Goal: Obtain resource: Download file/media

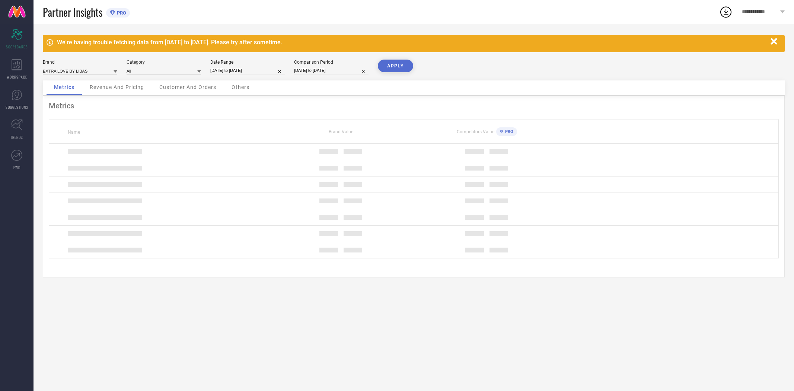
click at [15, 63] on icon at bounding box center [17, 64] width 10 height 11
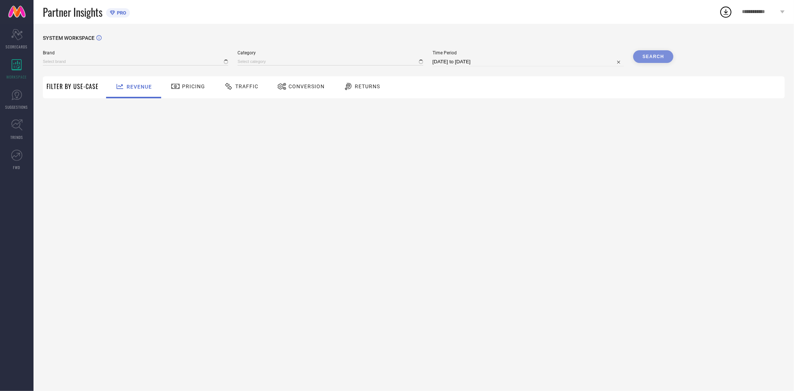
type input "EXTRA LOVE BY LIBAS"
type input "All"
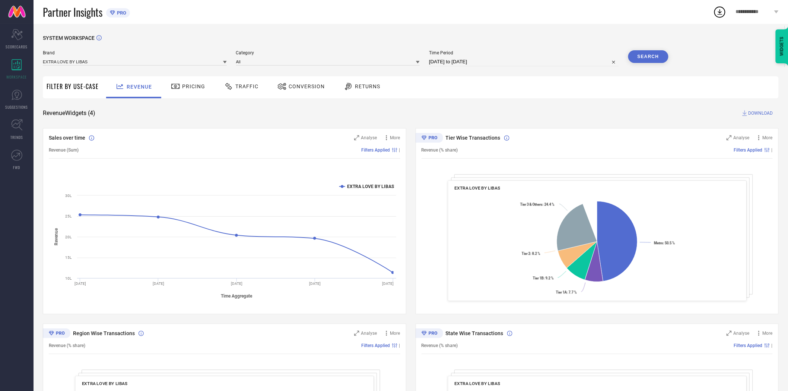
click at [296, 89] on span "Conversion" at bounding box center [307, 86] width 36 height 6
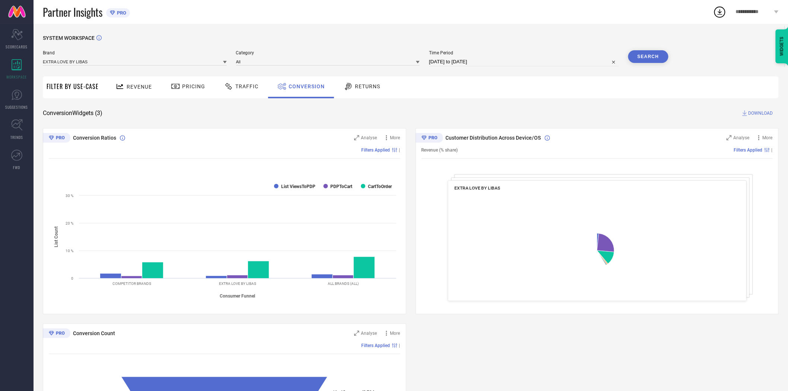
select select "6"
select select "2025"
select select "7"
select select "2025"
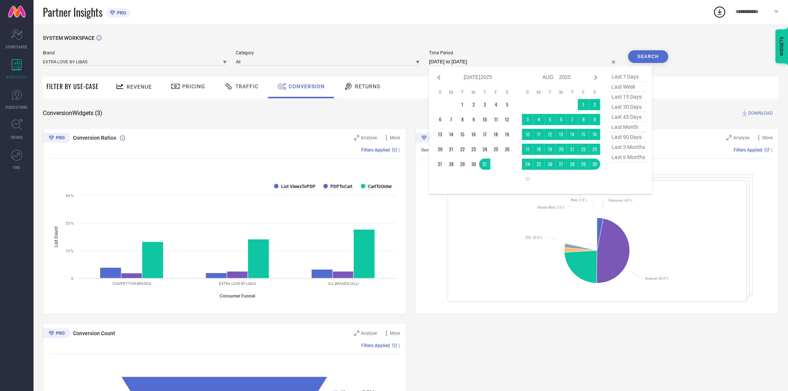
click at [481, 58] on input "[DATE] to [DATE]" at bounding box center [524, 61] width 190 height 9
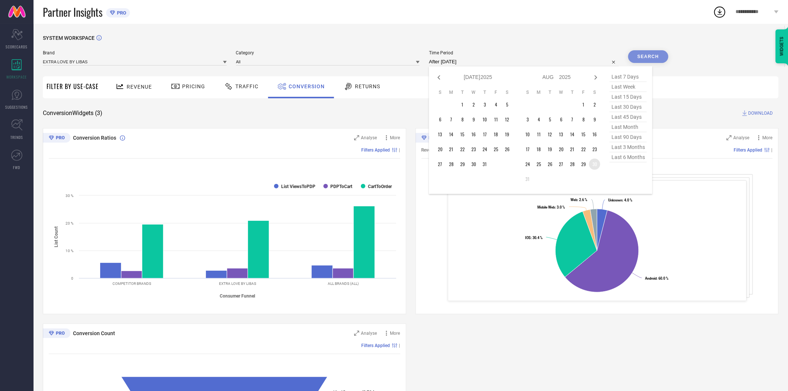
click at [594, 165] on td "30" at bounding box center [594, 164] width 11 height 11
type input "[DATE] to [DATE]"
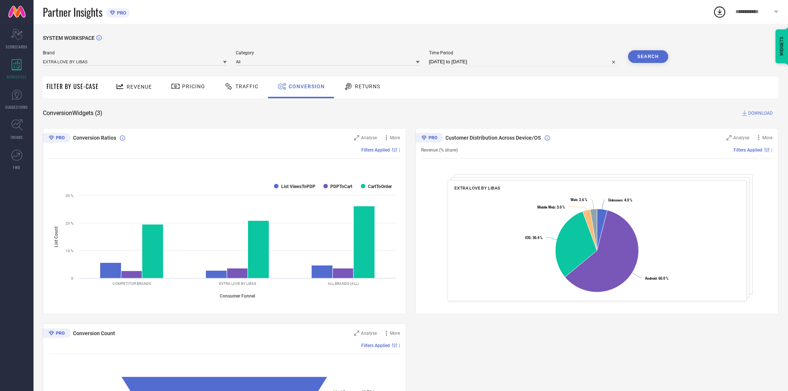
drag, startPoint x: 581, startPoint y: 121, endPoint x: 655, endPoint y: 50, distance: 102.7
click at [585, 117] on div "SYSTEM WORKSPACE Brand EXTRA LOVE BY LIBAS Category All Time Period [DATE] to […" at bounding box center [411, 272] width 736 height 475
click at [649, 63] on div "Search" at bounding box center [648, 58] width 40 height 16
click at [647, 60] on button "Search" at bounding box center [648, 56] width 40 height 13
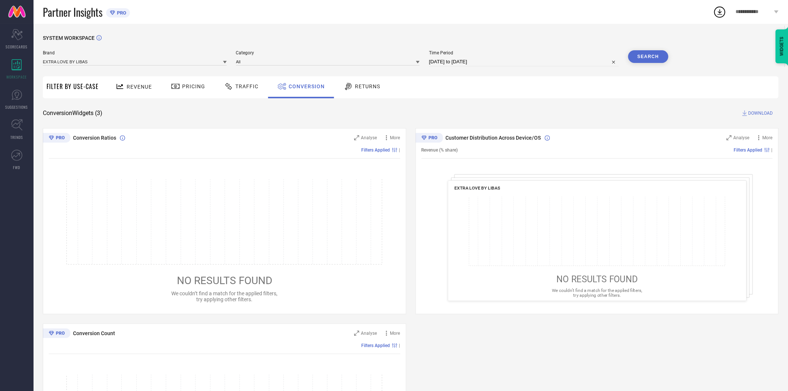
click at [751, 114] on span "DOWNLOAD" at bounding box center [760, 112] width 25 height 7
click at [225, 62] on icon at bounding box center [225, 62] width 4 height 3
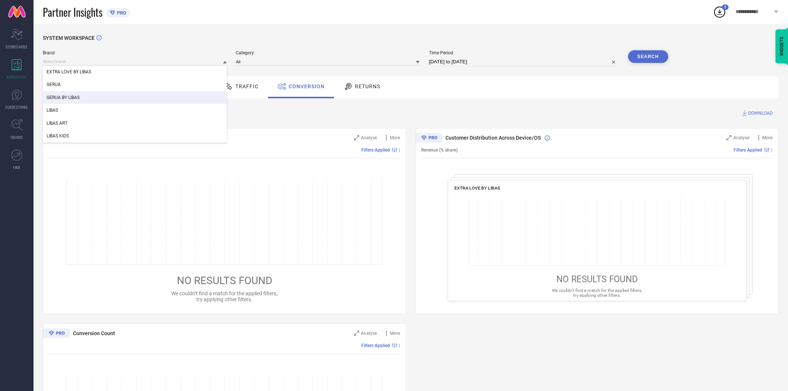
click at [144, 93] on div "GERUA BY LIBAS" at bounding box center [135, 97] width 184 height 13
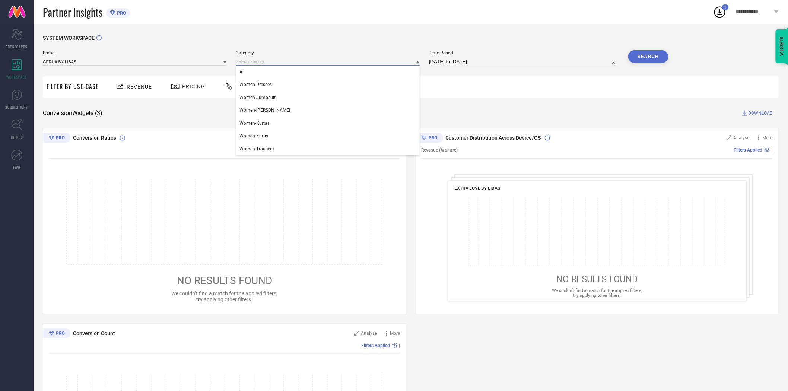
click at [252, 62] on input at bounding box center [328, 62] width 184 height 8
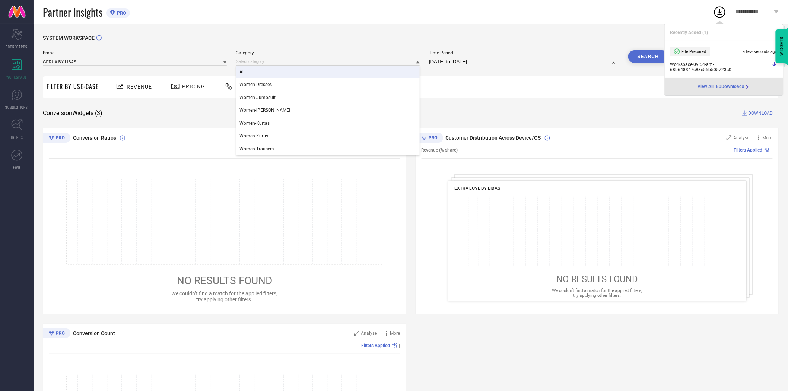
click at [262, 78] on div "All" at bounding box center [328, 72] width 184 height 13
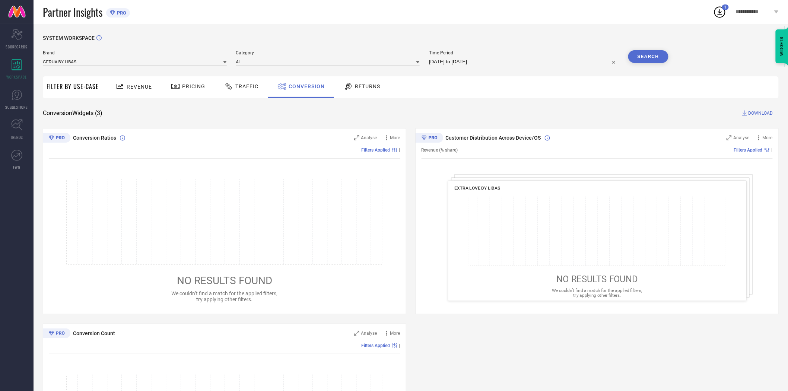
click at [643, 56] on button "Search" at bounding box center [648, 56] width 40 height 13
click at [649, 60] on button "Search" at bounding box center [648, 56] width 40 height 13
click at [755, 114] on span "DOWNLOAD" at bounding box center [760, 112] width 25 height 7
click at [479, 63] on input "[DATE] to [DATE]" at bounding box center [524, 61] width 190 height 9
select select "7"
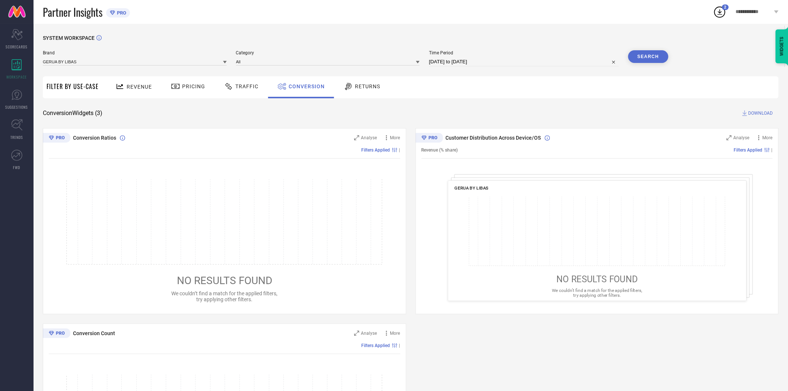
select select "2025"
select select "8"
select select "2025"
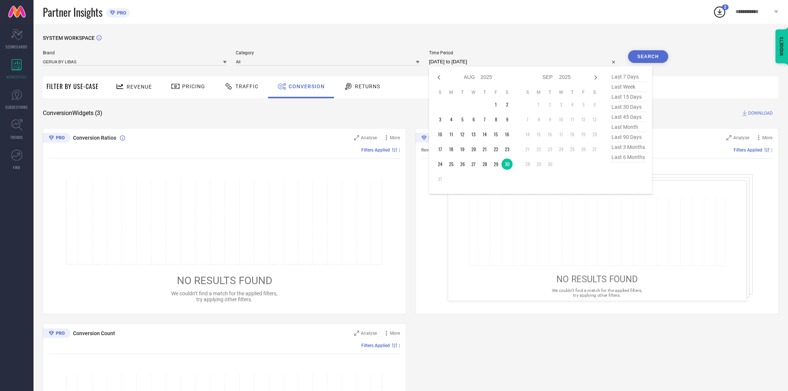
drag, startPoint x: 269, startPoint y: 113, endPoint x: 265, endPoint y: 113, distance: 4.5
click at [267, 113] on div "Conversion Widgets ( 3 ) DOWNLOAD" at bounding box center [411, 112] width 736 height 7
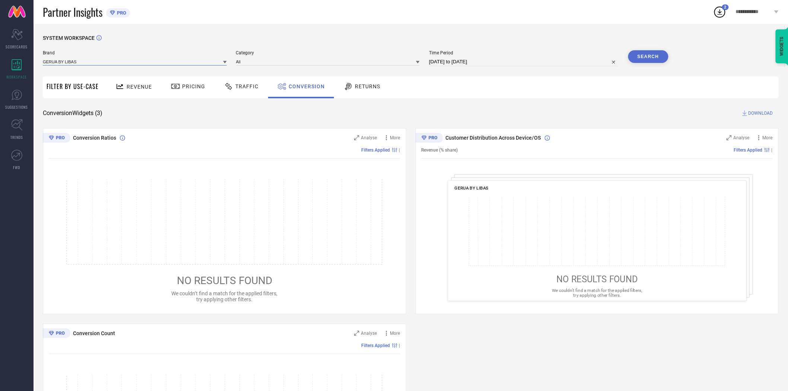
click at [221, 64] on input at bounding box center [135, 62] width 184 height 8
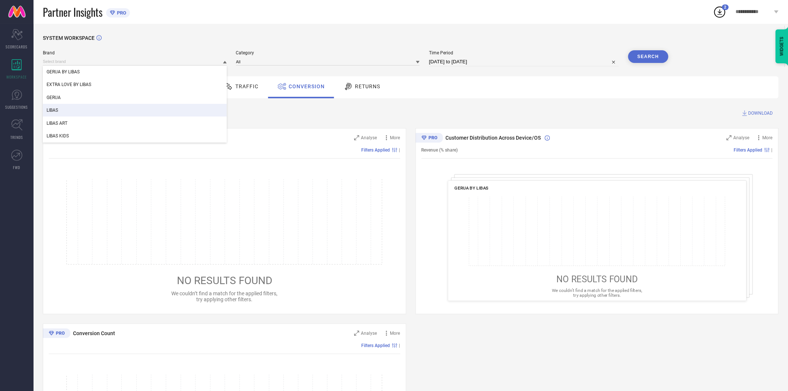
click at [169, 111] on div "LIBAS" at bounding box center [135, 110] width 184 height 13
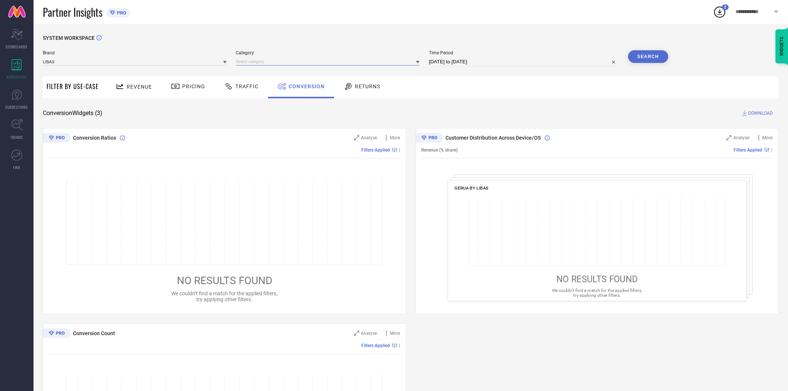
click at [251, 63] on input at bounding box center [328, 62] width 184 height 8
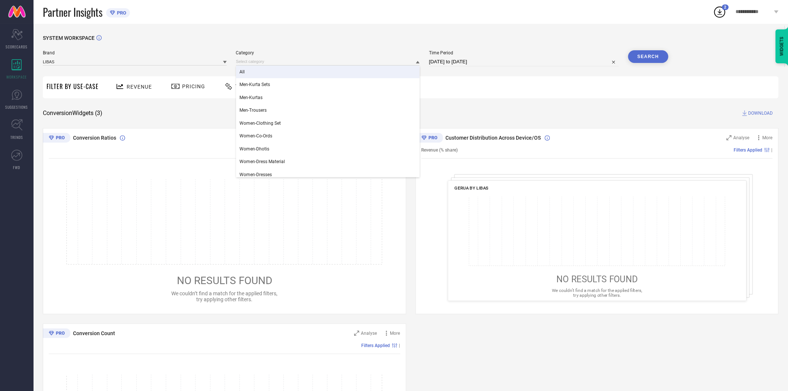
click at [255, 76] on div "All" at bounding box center [328, 72] width 184 height 13
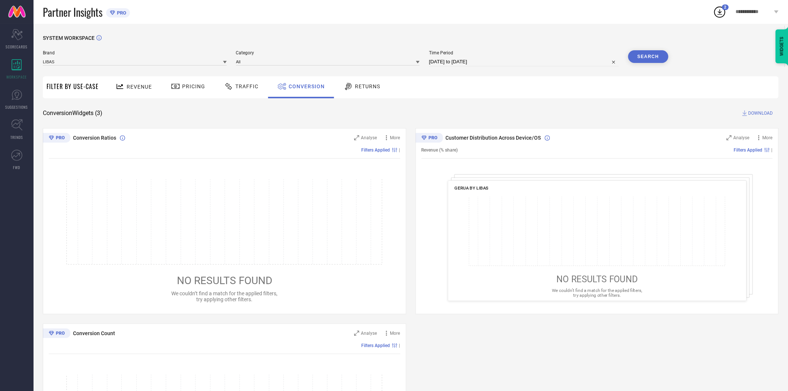
click at [646, 55] on button "Search" at bounding box center [648, 56] width 40 height 13
click at [767, 113] on span "DOWNLOAD" at bounding box center [760, 112] width 25 height 7
click at [223, 64] on icon at bounding box center [225, 62] width 4 height 4
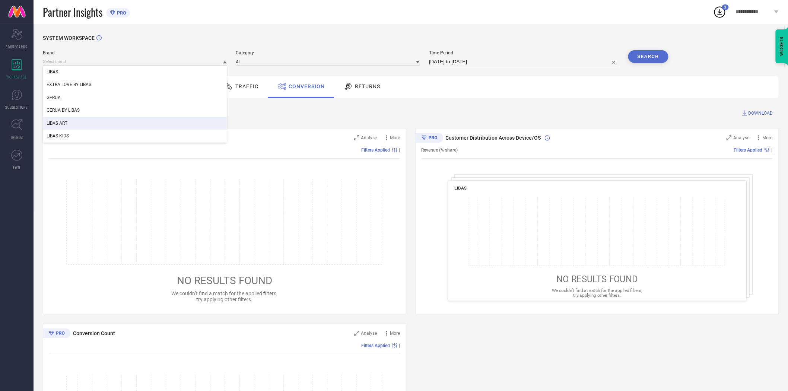
click at [147, 127] on div "LIBAS ART" at bounding box center [135, 123] width 184 height 13
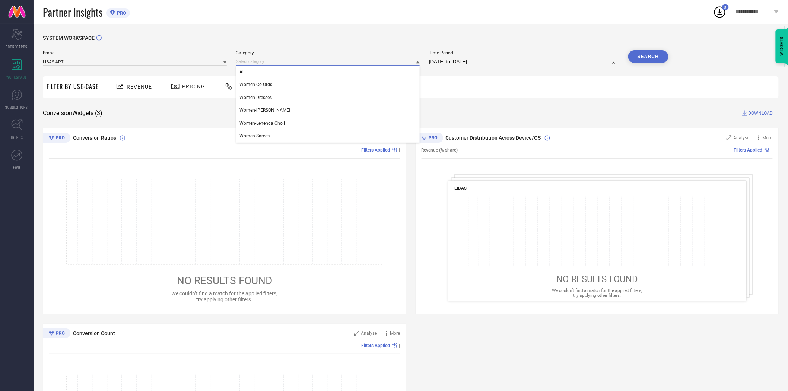
click at [256, 63] on input at bounding box center [328, 62] width 184 height 8
click at [258, 72] on div "All" at bounding box center [328, 72] width 184 height 13
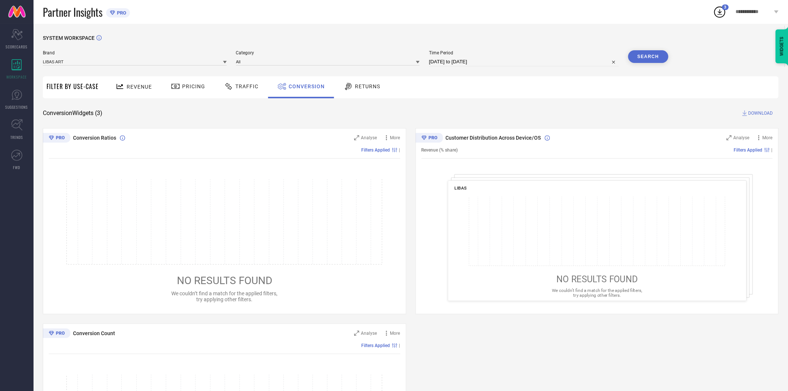
click at [653, 56] on button "Search" at bounding box center [648, 56] width 40 height 13
click at [766, 112] on span "DOWNLOAD" at bounding box center [760, 112] width 25 height 7
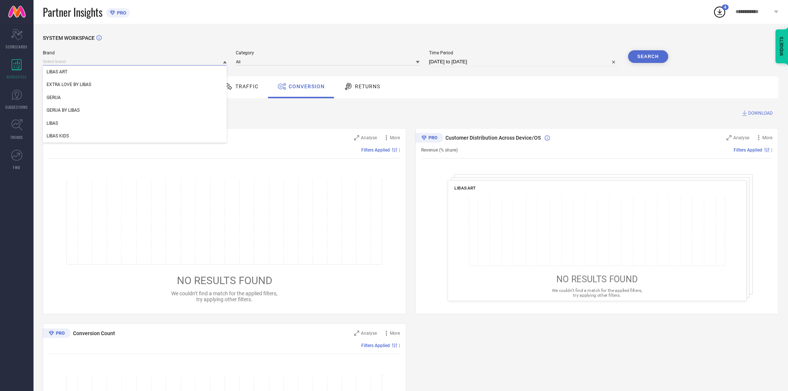
click at [220, 61] on input at bounding box center [135, 62] width 184 height 8
click at [132, 141] on div "LIBAS KIDS" at bounding box center [135, 136] width 184 height 13
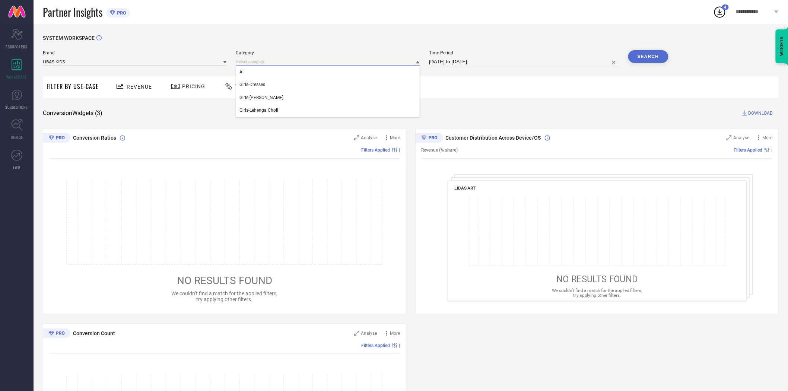
click at [242, 62] on input at bounding box center [328, 62] width 184 height 8
click at [246, 71] on div "All" at bounding box center [328, 72] width 184 height 13
click at [648, 55] on button "Search" at bounding box center [648, 56] width 40 height 13
click at [758, 111] on span "DOWNLOAD" at bounding box center [760, 112] width 25 height 7
click at [454, 116] on div "Conversion Widgets ( 3 ) DOWNLOAD" at bounding box center [411, 112] width 736 height 7
